Goal: Navigation & Orientation: Find specific page/section

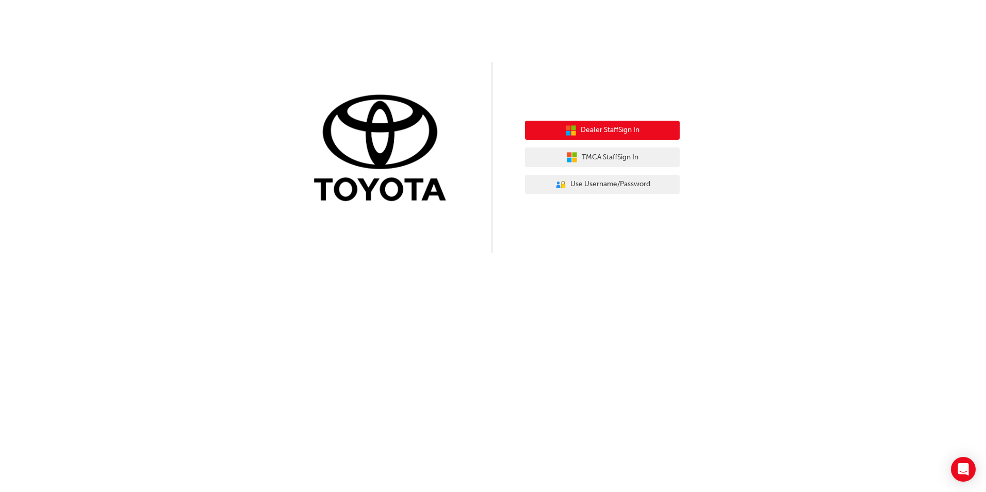
click at [613, 135] on span "Dealer Staff Sign In" at bounding box center [609, 130] width 59 height 12
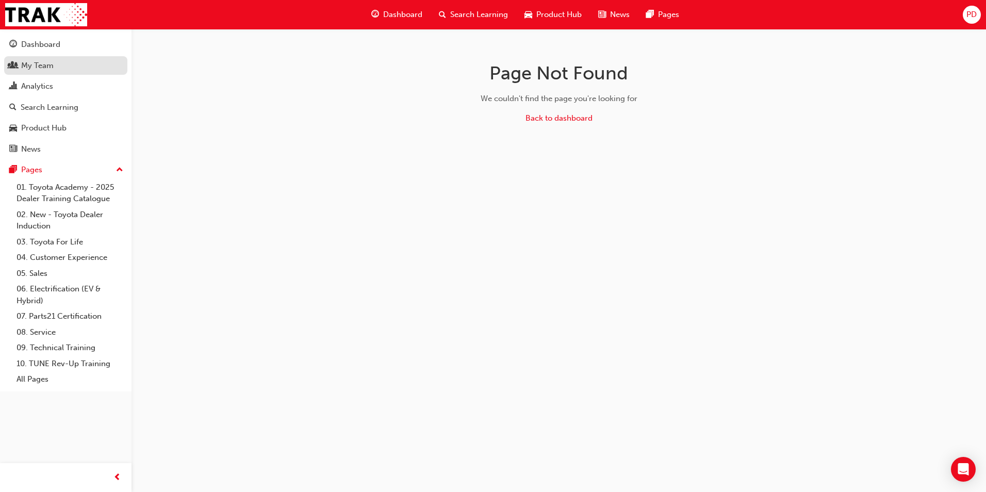
click at [32, 65] on div "My Team" at bounding box center [37, 66] width 32 height 12
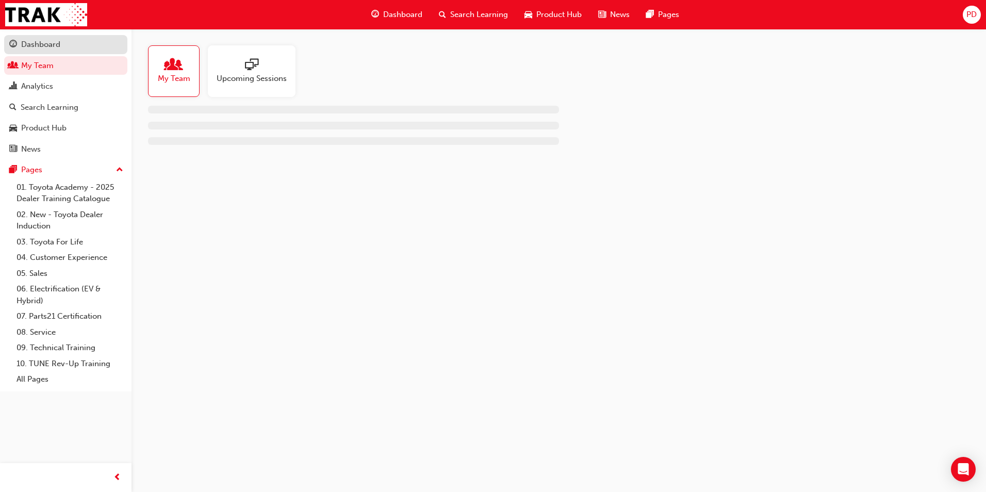
click at [33, 43] on div "Dashboard" at bounding box center [40, 45] width 39 height 12
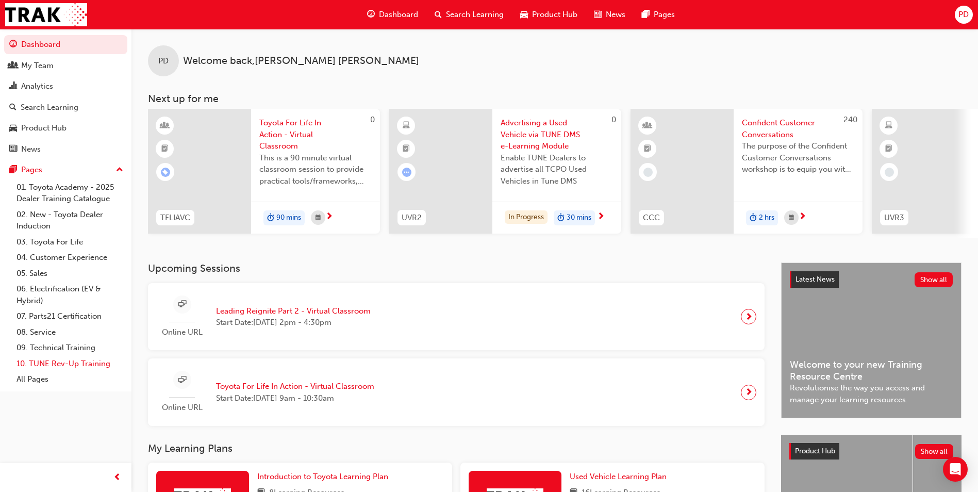
click at [44, 366] on link "10. TUNE Rev-Up Training" at bounding box center [69, 364] width 115 height 16
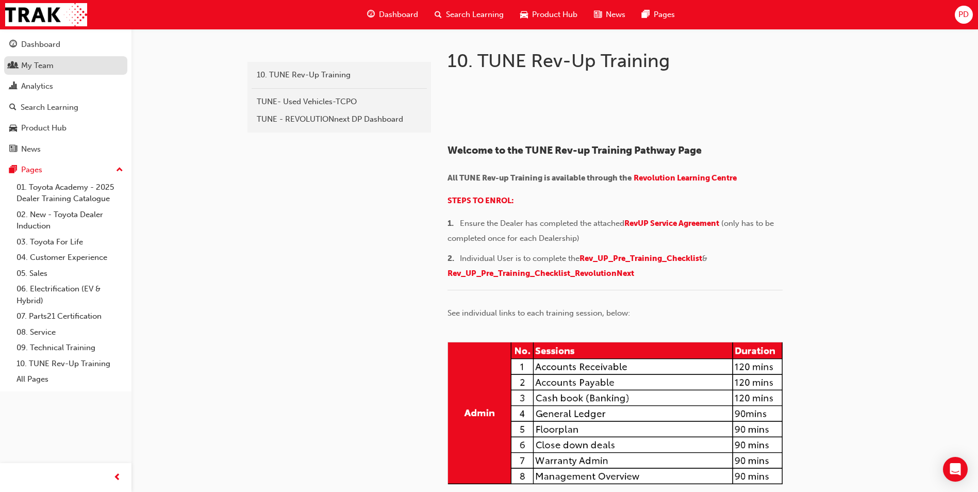
click at [32, 66] on div "My Team" at bounding box center [37, 66] width 32 height 12
